Goal: Information Seeking & Learning: Understand process/instructions

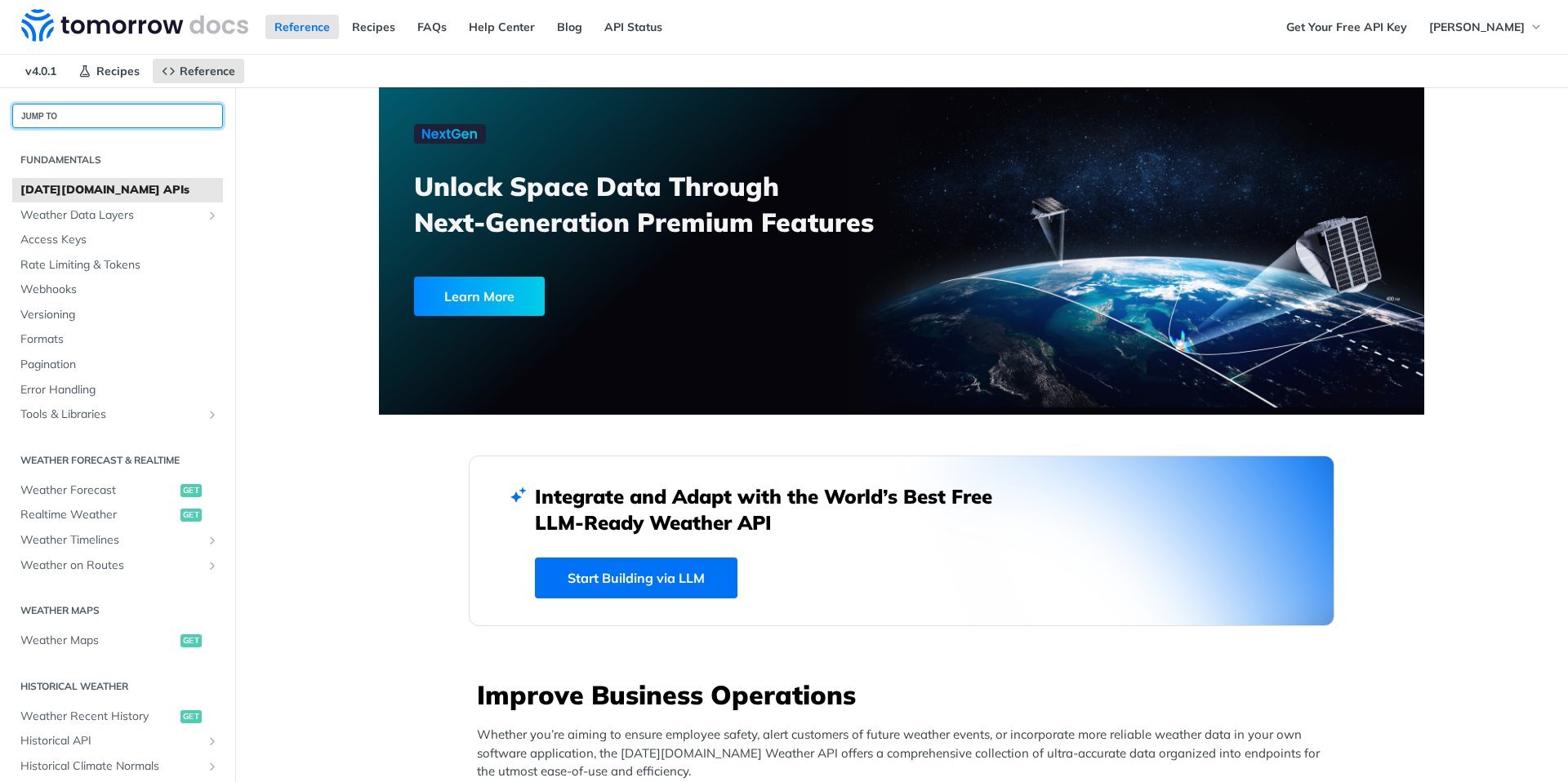
click at [106, 112] on button "JUMP TO" at bounding box center [117, 115] width 210 height 24
click at [100, 118] on button "JUMP TO ⌘/" at bounding box center [117, 115] width 210 height 24
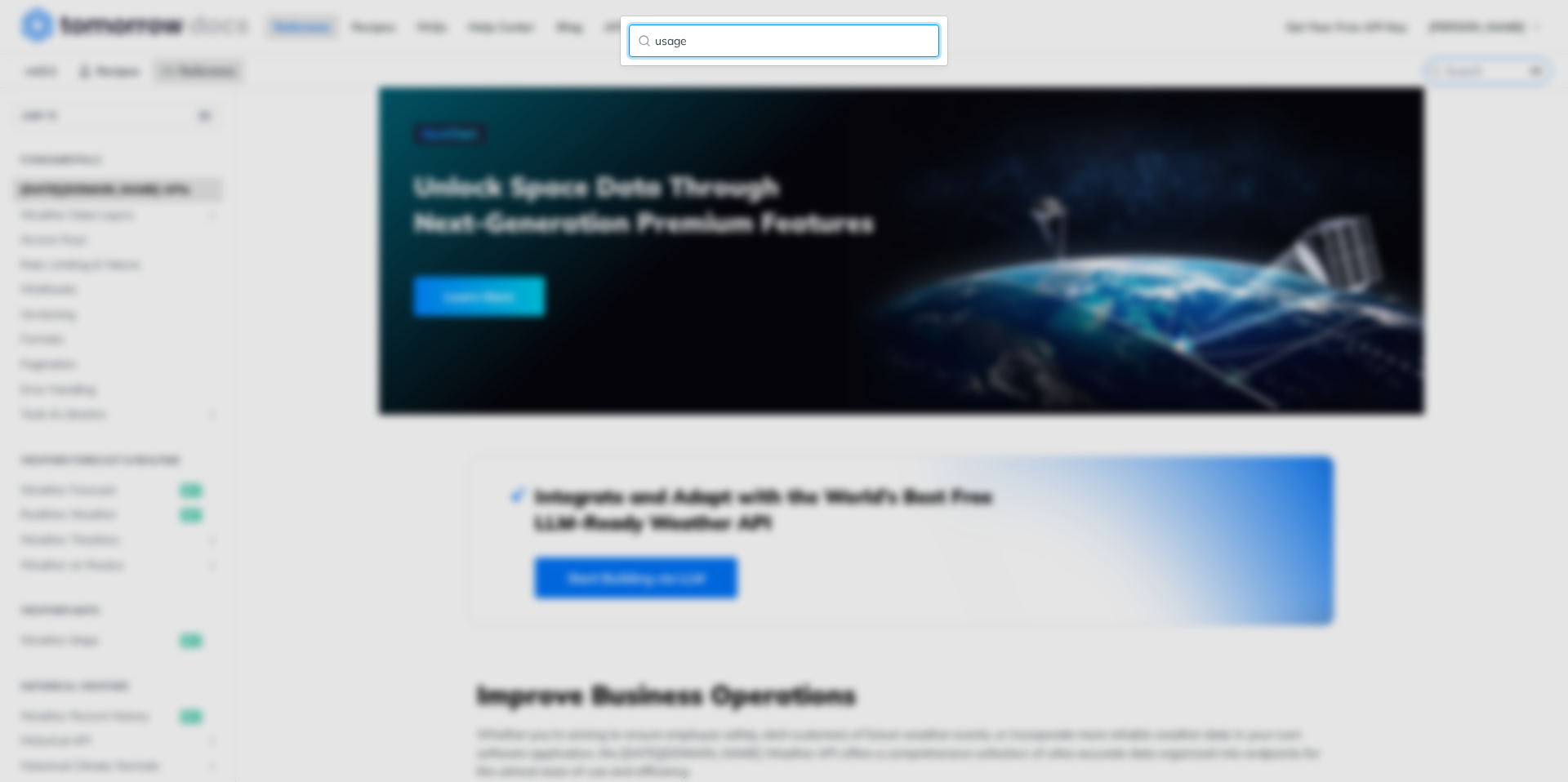
type input "usage"
click at [729, 39] on input "usage" at bounding box center [784, 40] width 310 height 33
click at [783, 41] on input "usage" at bounding box center [784, 40] width 310 height 33
click at [919, 40] on input "usage" at bounding box center [784, 40] width 310 height 33
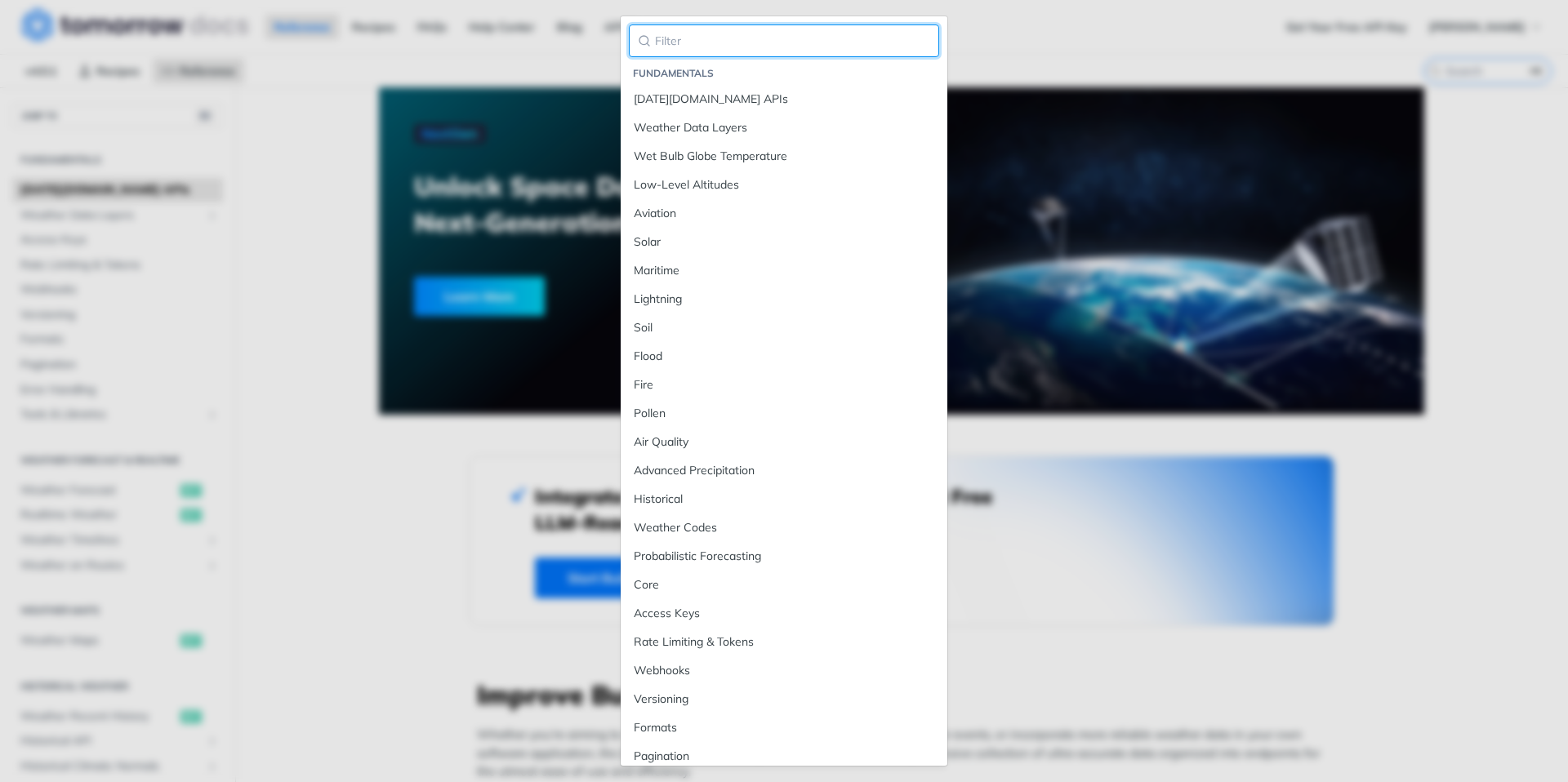
click at [917, 38] on input "search" at bounding box center [784, 40] width 310 height 33
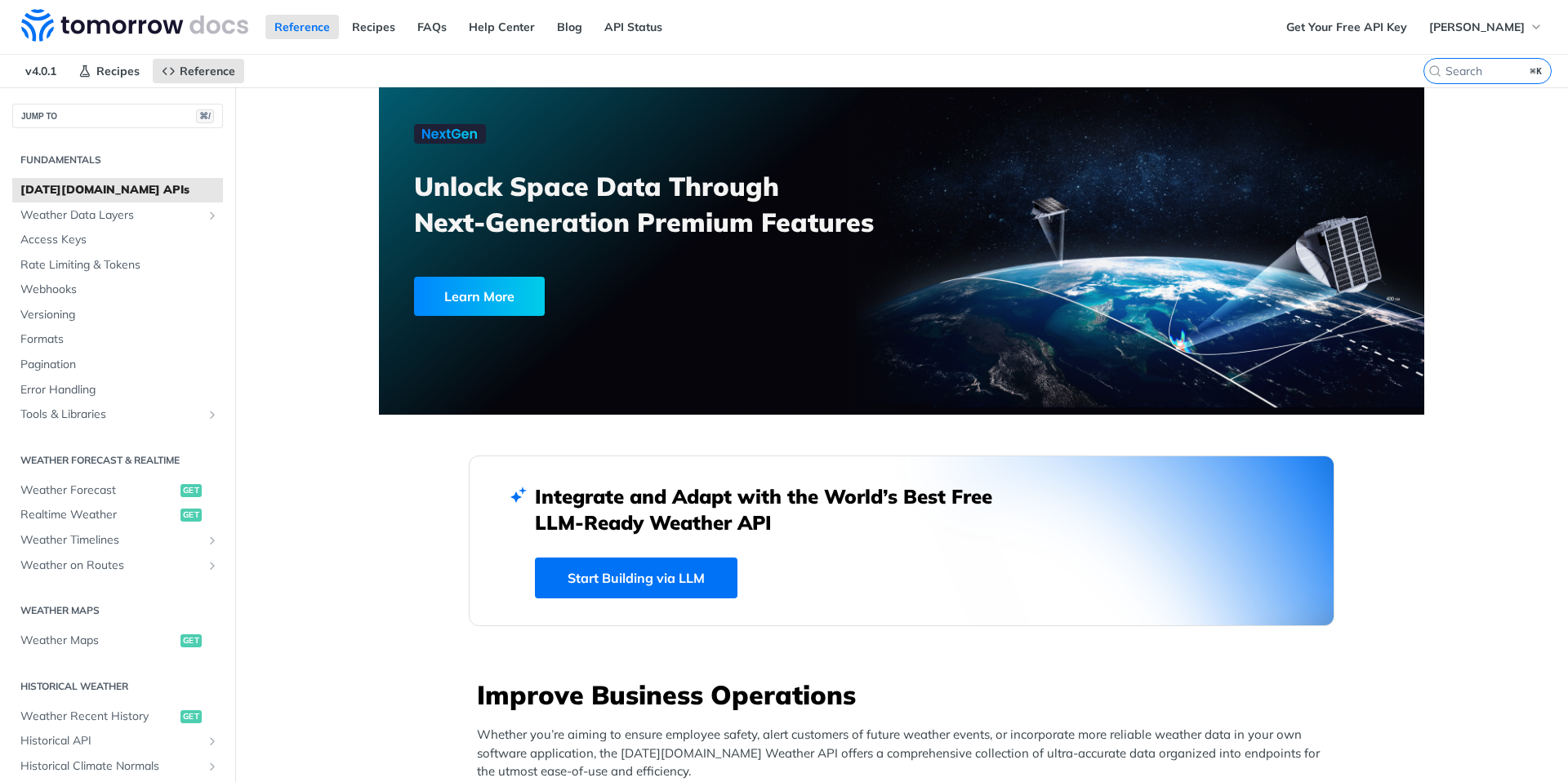
click at [1060, 32] on div "Jump to Content Reference Recipes FAQs Help Center Blog API Status Recipes Refe…" at bounding box center [784, 391] width 1568 height 782
click at [1451, 73] on input "search" at bounding box center [1467, 71] width 166 height 15
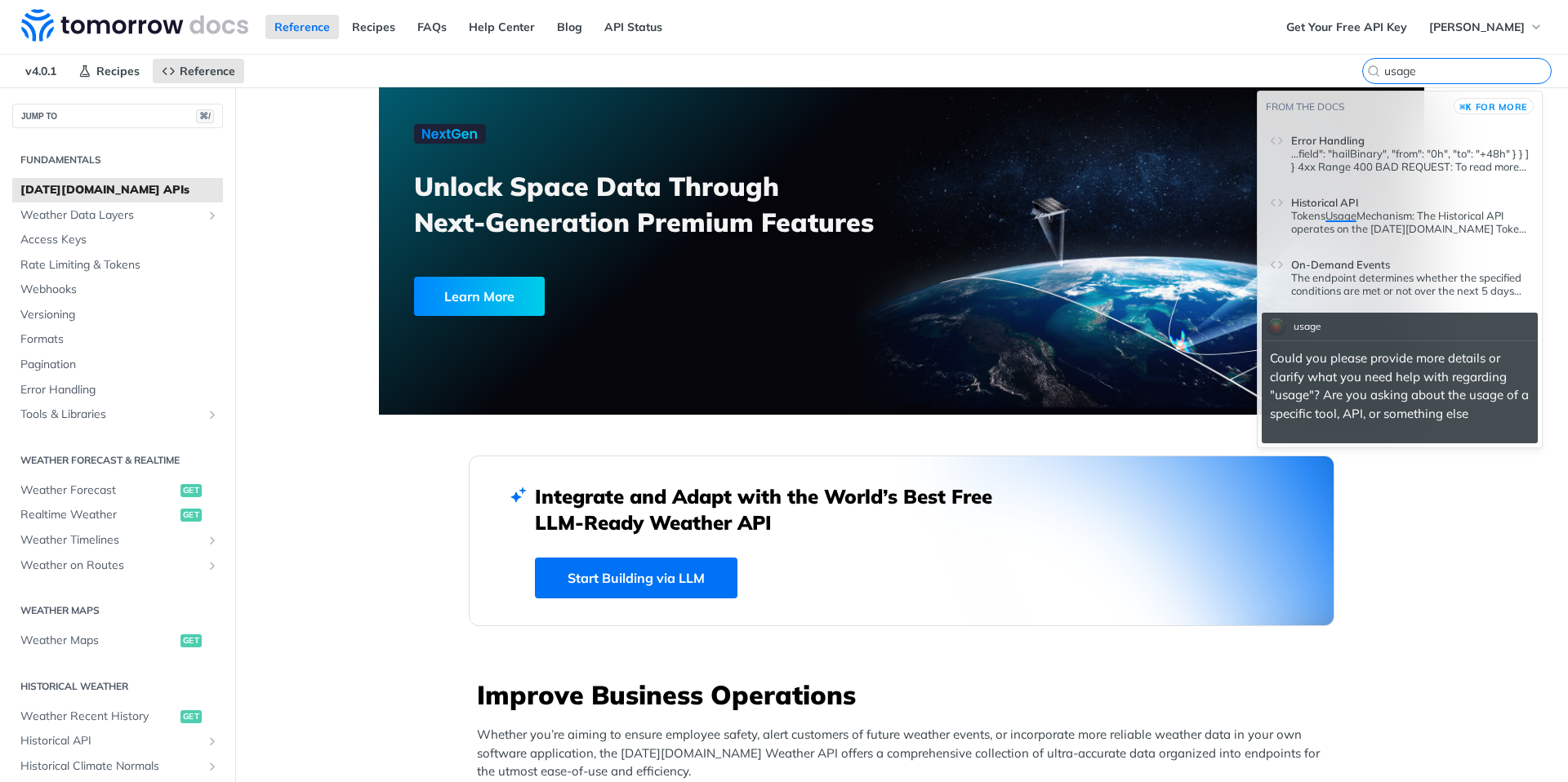
type input "usage"
click at [1371, 161] on p "...field": "hailBinary", "from": "0h", "to": "+48h" } } ] } 4xx Range 400 BAD R…" at bounding box center [1410, 161] width 238 height 26
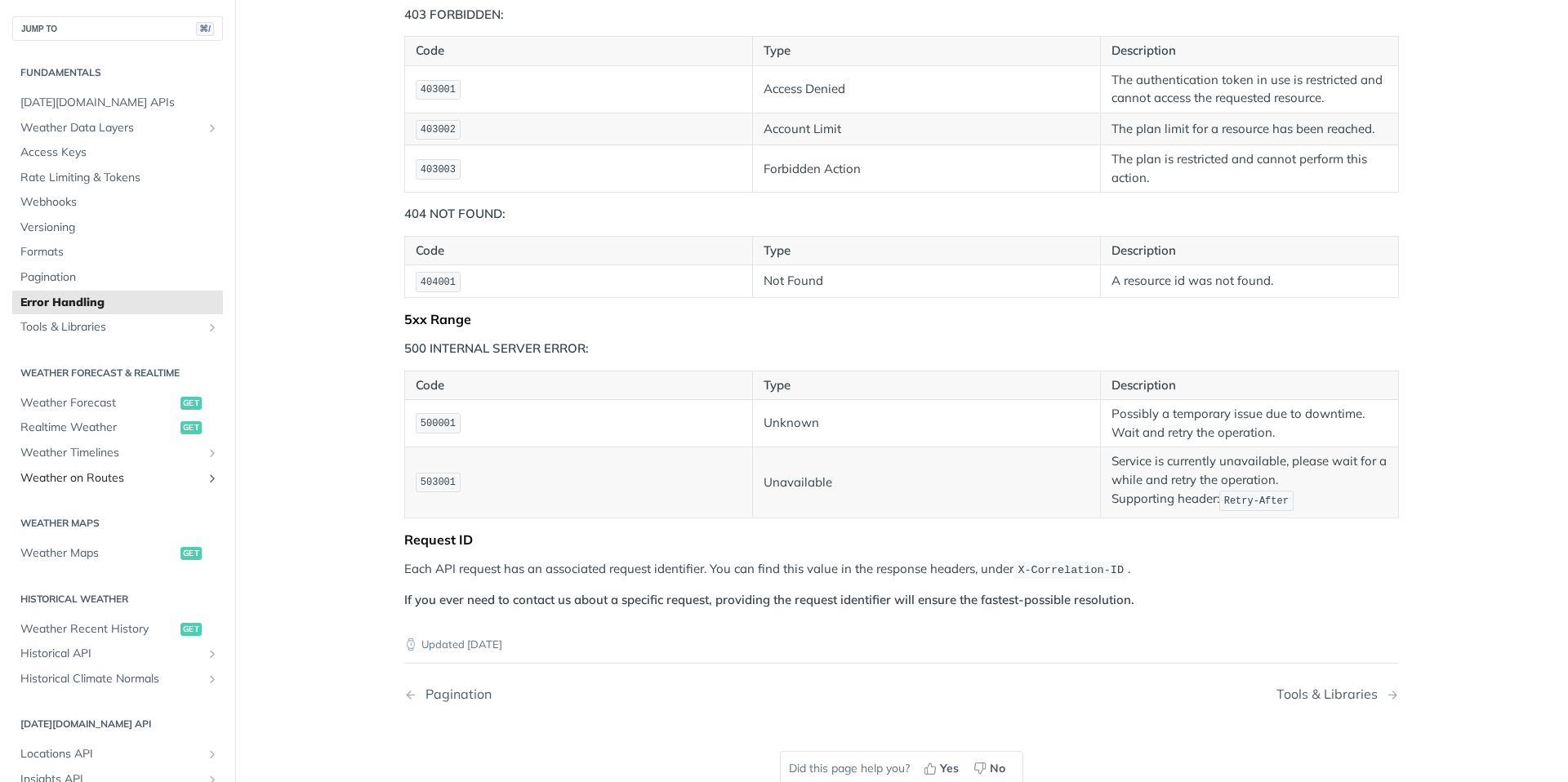
scroll to position [1051, 0]
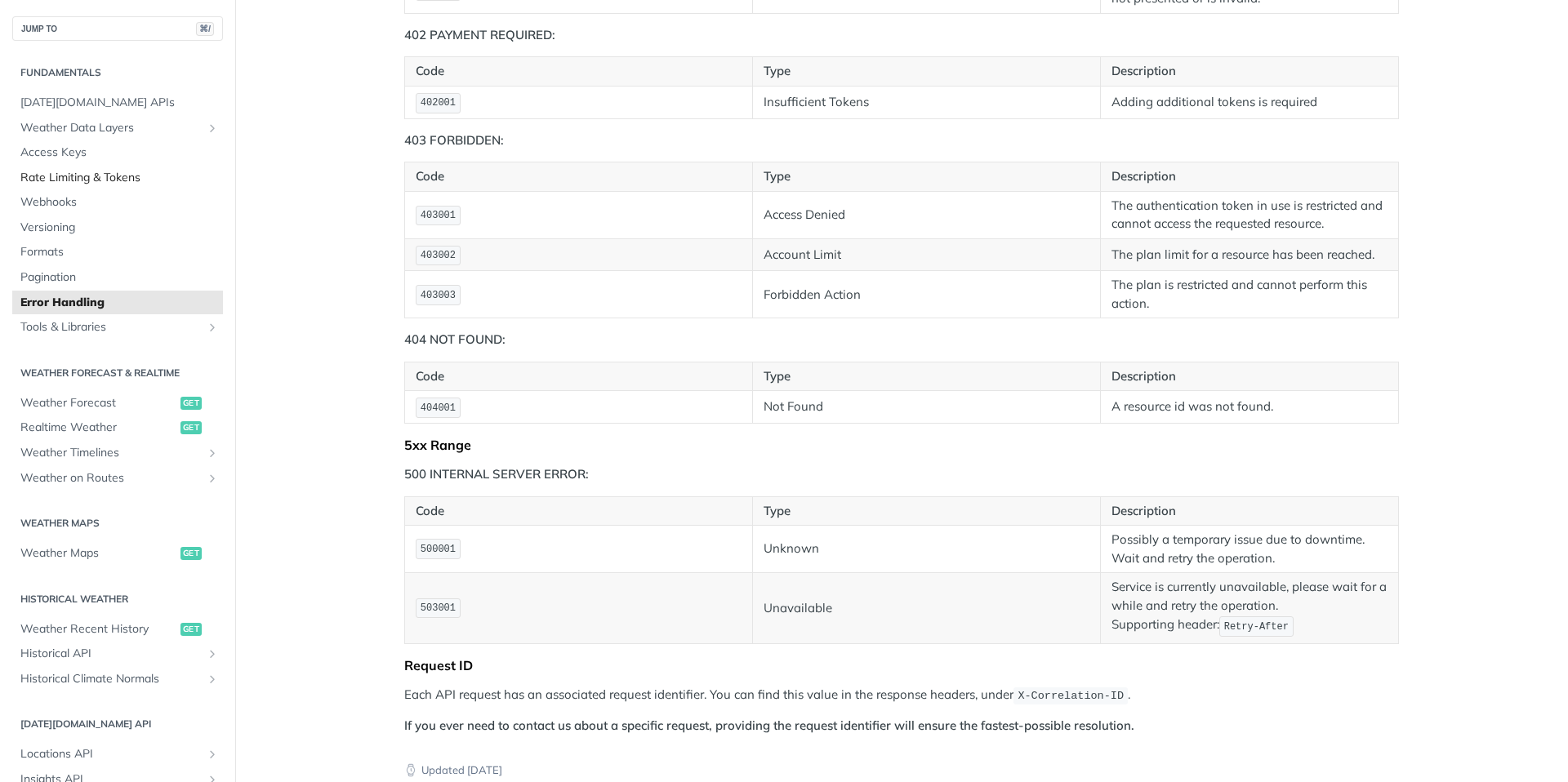
click at [85, 179] on span "Rate Limiting & Tokens" at bounding box center [119, 177] width 198 height 16
